Goal: Check status

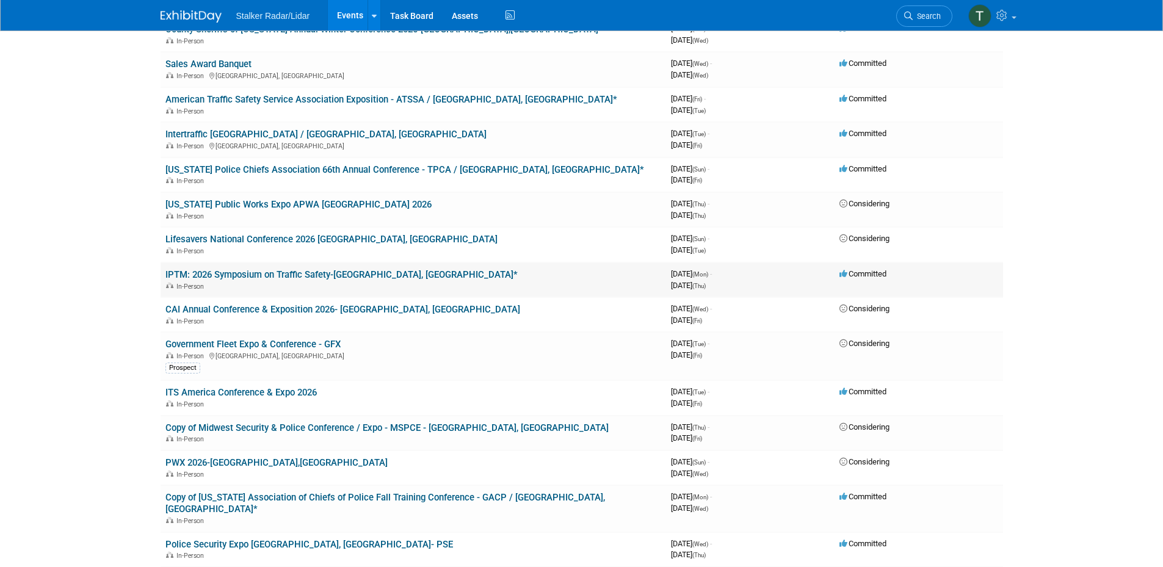
scroll to position [793, 0]
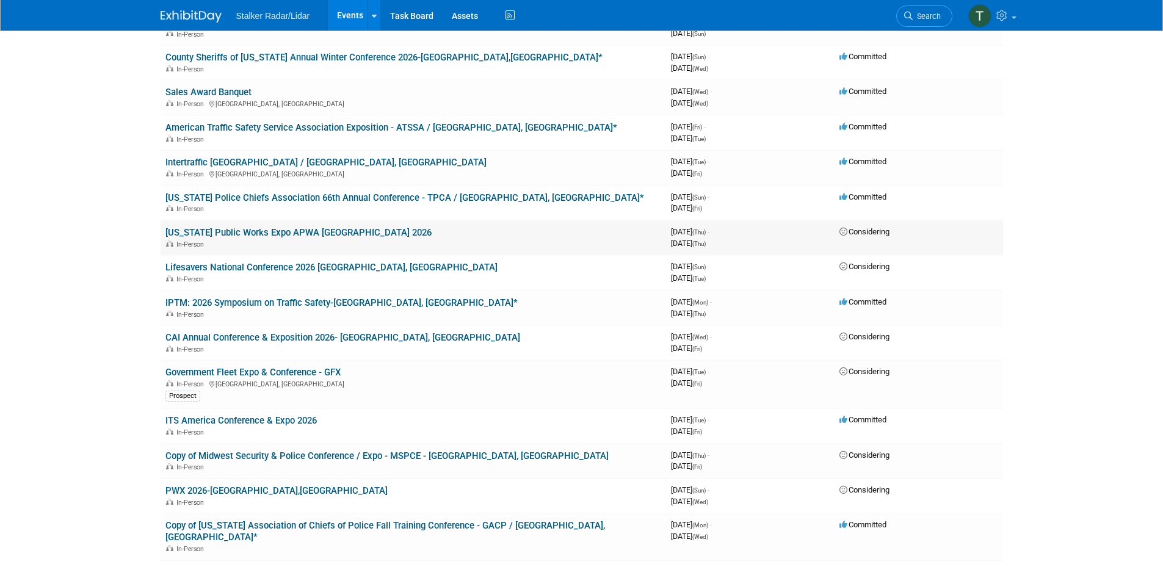
click at [257, 227] on link "[US_STATE] Public Works Expo APWA [GEOGRAPHIC_DATA] 2026" at bounding box center [298, 232] width 266 height 11
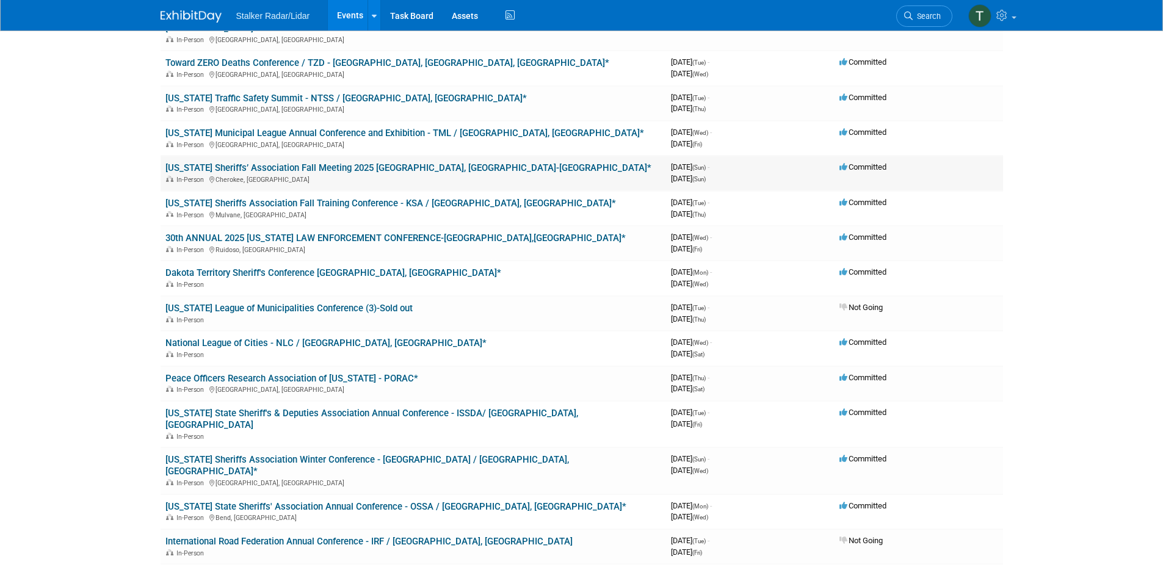
scroll to position [183, 0]
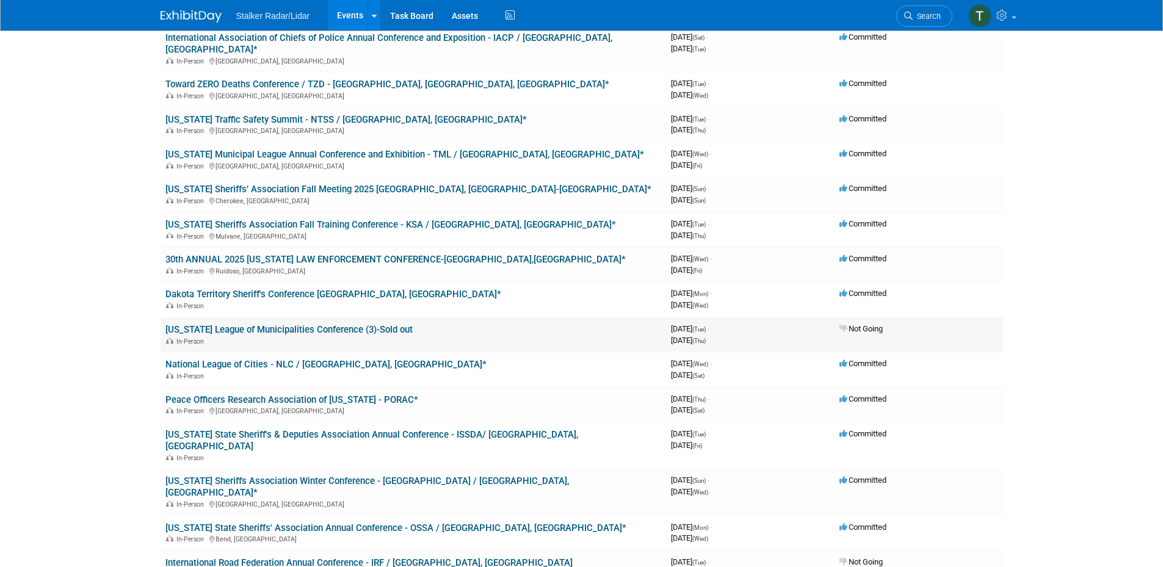
click at [370, 324] on link "[US_STATE] League of Municipalities Conference (3)-Sold out" at bounding box center [288, 329] width 247 height 11
click at [839, 325] on icon at bounding box center [843, 329] width 9 height 8
click at [854, 324] on span "Not Going" at bounding box center [860, 328] width 43 height 9
click at [375, 324] on link "[US_STATE] League of Municipalities Conference (3)-Sold out" at bounding box center [288, 329] width 247 height 11
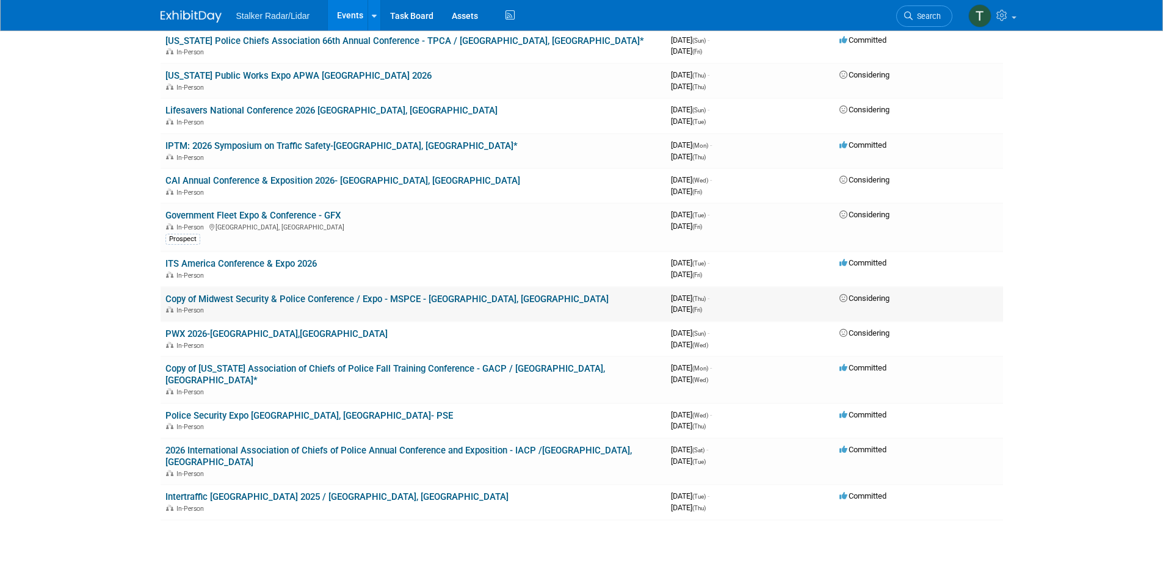
scroll to position [929, 0]
